Goal: Find specific page/section: Find specific page/section

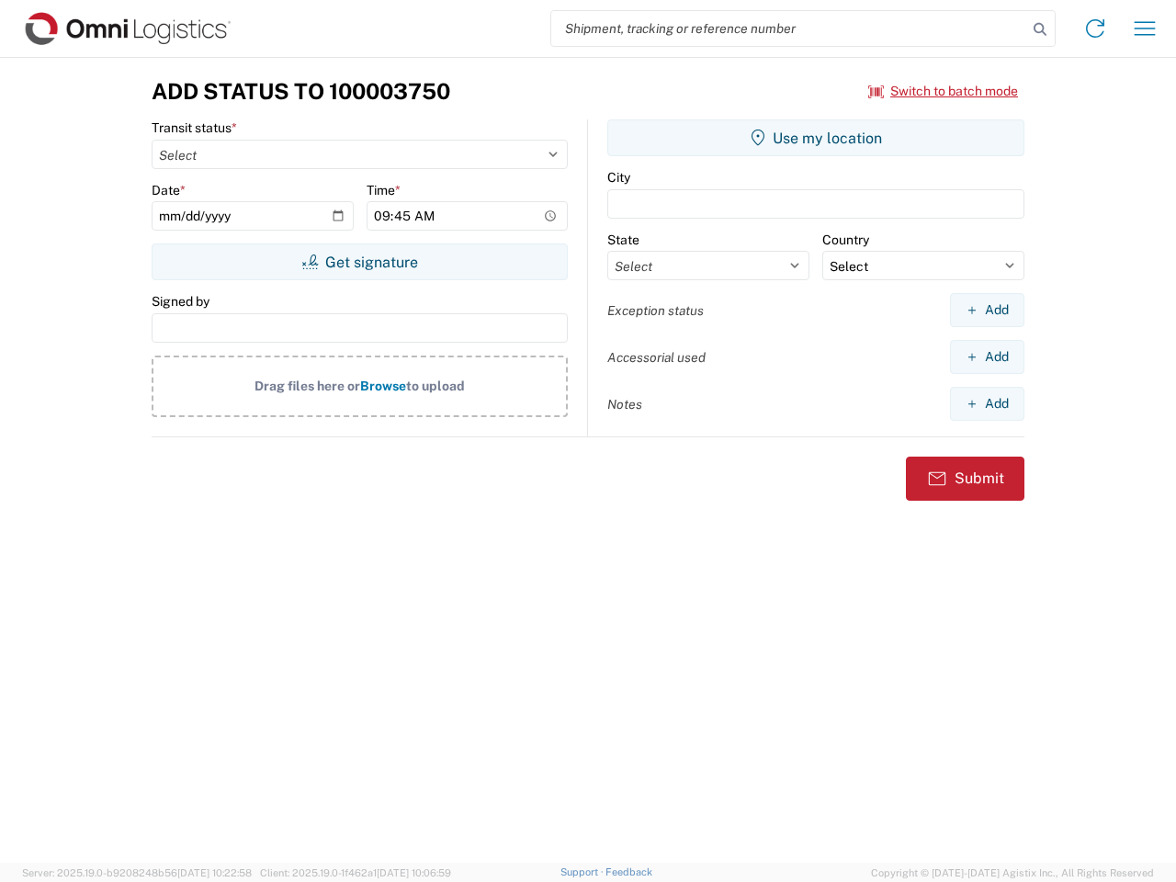
click at [789, 28] on input "search" at bounding box center [789, 28] width 476 height 35
click at [1040, 29] on icon at bounding box center [1040, 30] width 26 height 26
click at [1095, 28] on icon at bounding box center [1095, 28] width 29 height 29
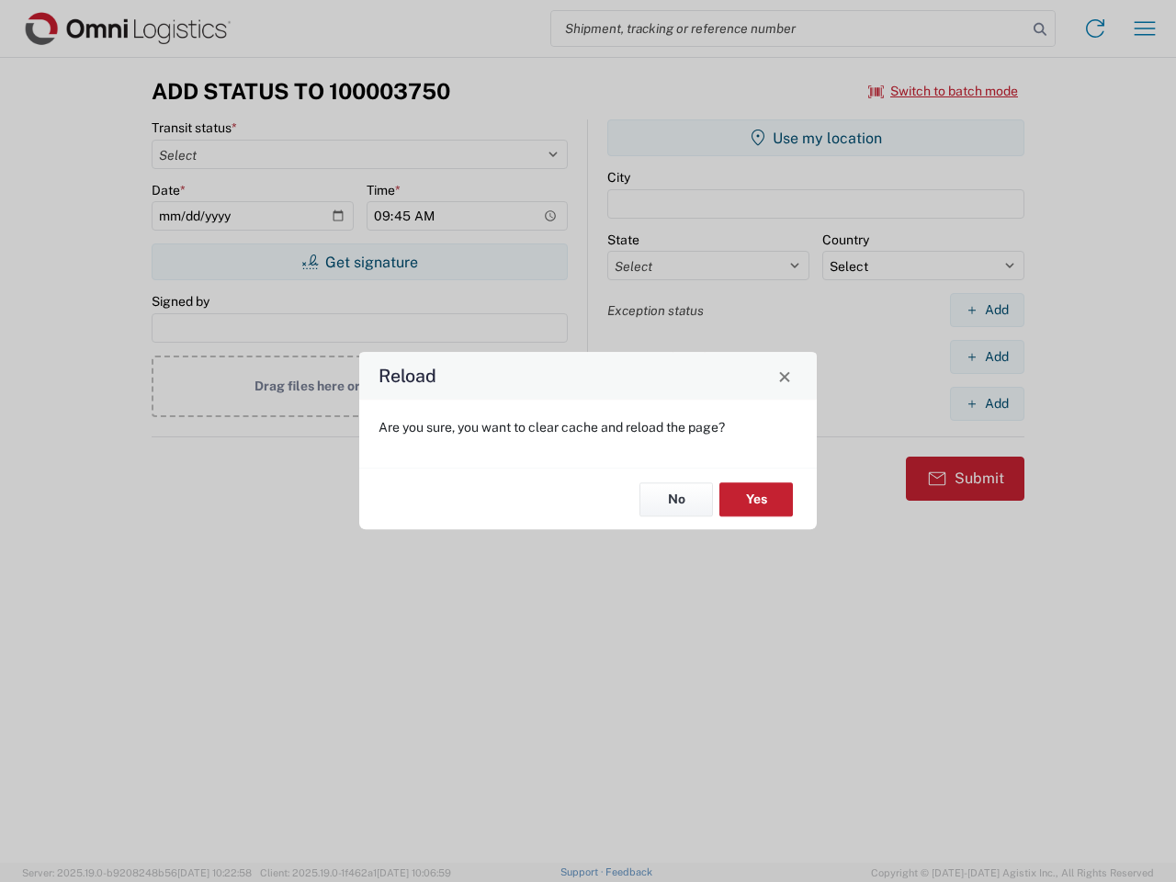
click at [944, 91] on div "Reload Are you sure, you want to clear cache and reload the page? No Yes" at bounding box center [588, 441] width 1176 height 882
click at [359, 262] on div "Reload Are you sure, you want to clear cache and reload the page? No Yes" at bounding box center [588, 441] width 1176 height 882
click at [816, 138] on div "Reload Are you sure, you want to clear cache and reload the page? No Yes" at bounding box center [588, 441] width 1176 height 882
click at [987, 310] on div "Reload Are you sure, you want to clear cache and reload the page? No Yes" at bounding box center [588, 441] width 1176 height 882
click at [987, 357] on div "Reload Are you sure, you want to clear cache and reload the page? No Yes" at bounding box center [588, 441] width 1176 height 882
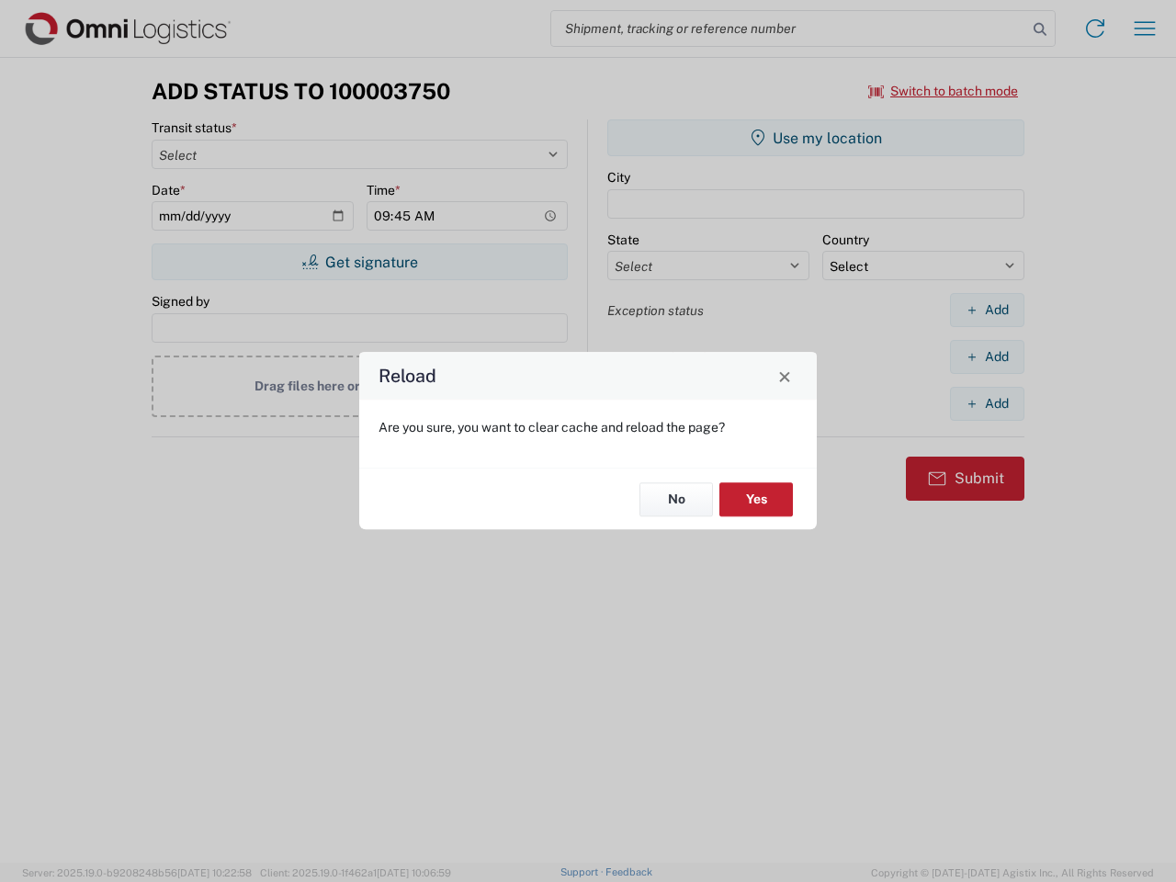
click at [987, 403] on div "Reload Are you sure, you want to clear cache and reload the page? No Yes" at bounding box center [588, 441] width 1176 height 882
